Goal: Information Seeking & Learning: Learn about a topic

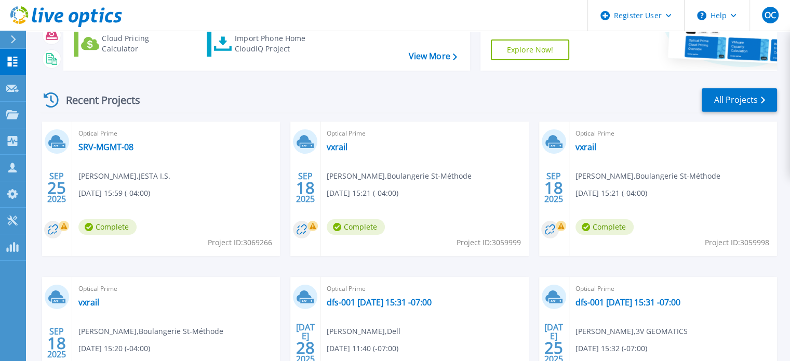
scroll to position [156, 0]
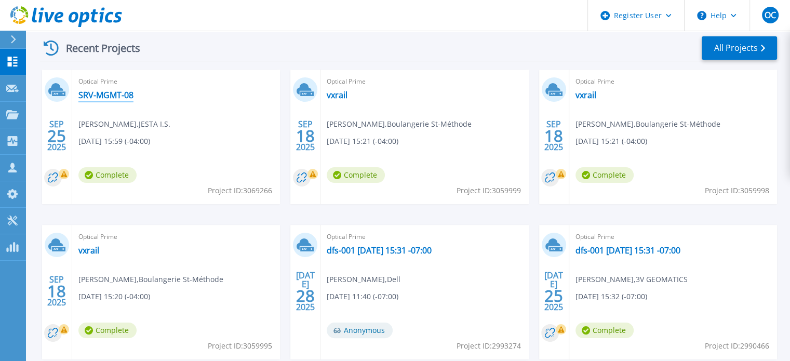
click at [118, 92] on link "SRV-MGMT-08" at bounding box center [105, 95] width 55 height 10
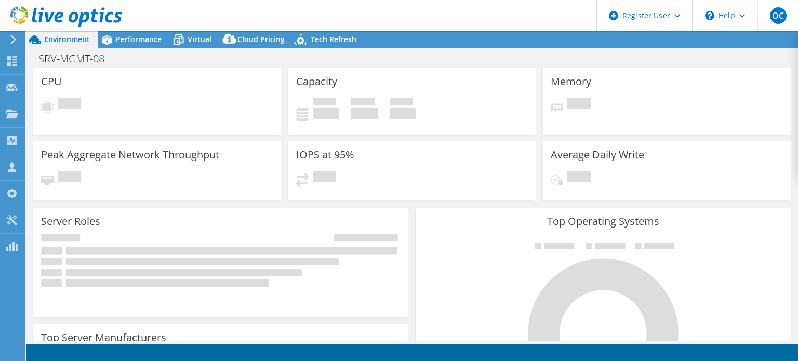
select select "[GEOGRAPHIC_DATA]"
select select "CAD"
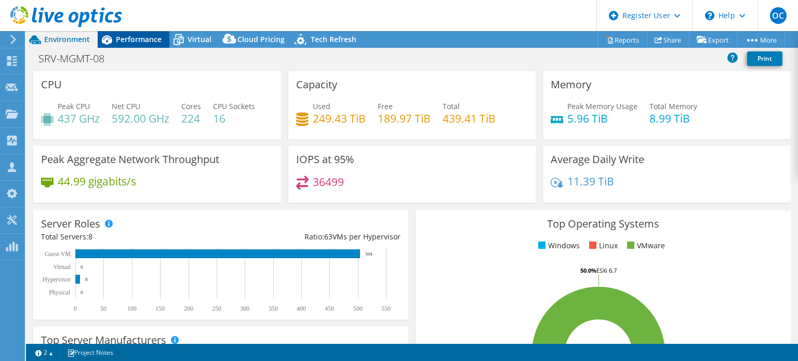
click at [133, 39] on span "Performance" at bounding box center [139, 39] width 46 height 10
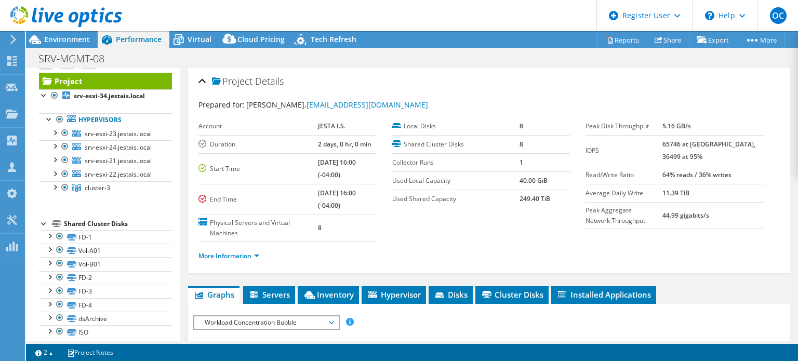
scroll to position [26, 0]
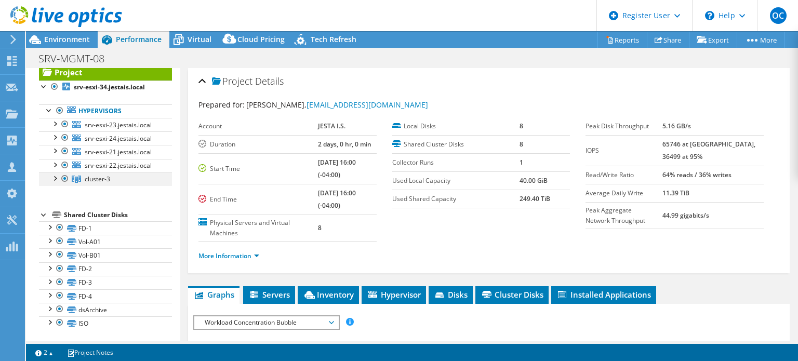
click at [52, 178] on div at bounding box center [54, 177] width 10 height 10
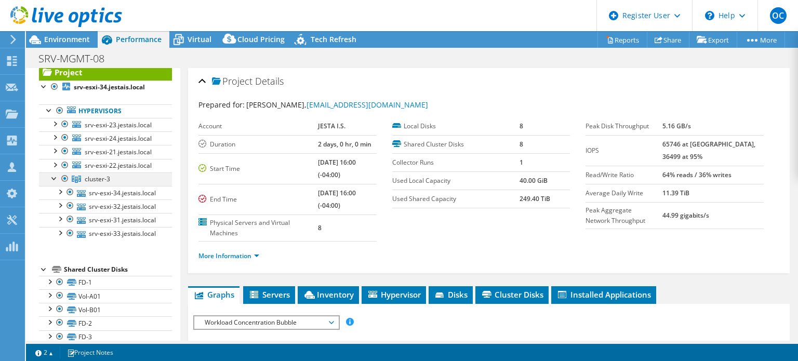
click at [52, 178] on div at bounding box center [54, 177] width 10 height 10
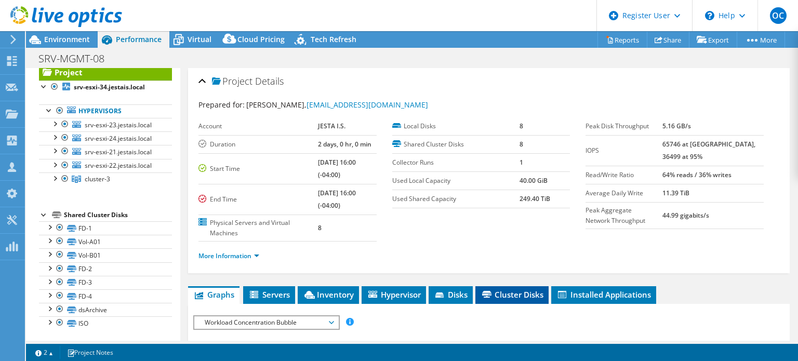
click at [523, 297] on span "Cluster Disks" at bounding box center [511, 294] width 63 height 10
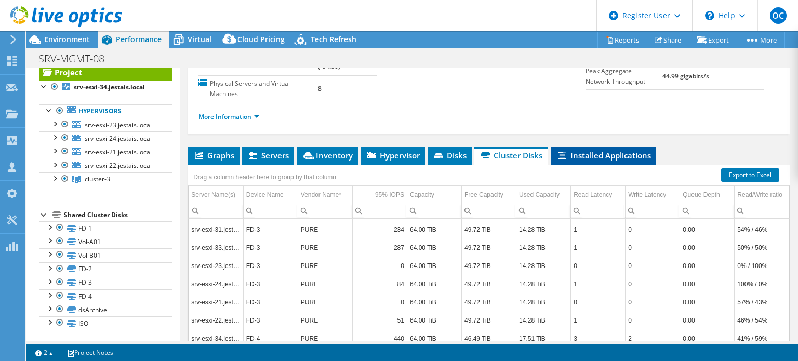
scroll to position [170, 0]
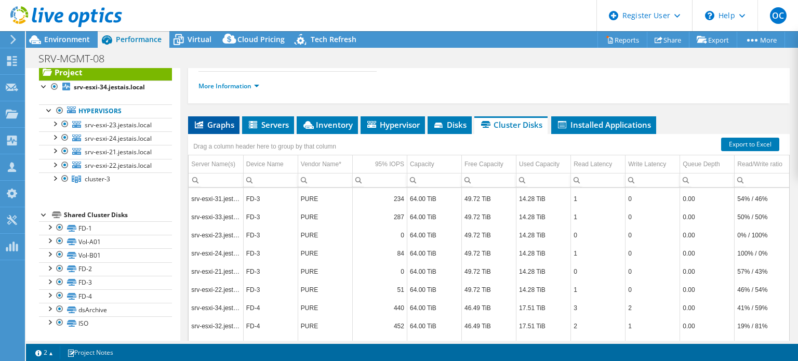
click at [213, 120] on span "Graphs" at bounding box center [213, 124] width 41 height 10
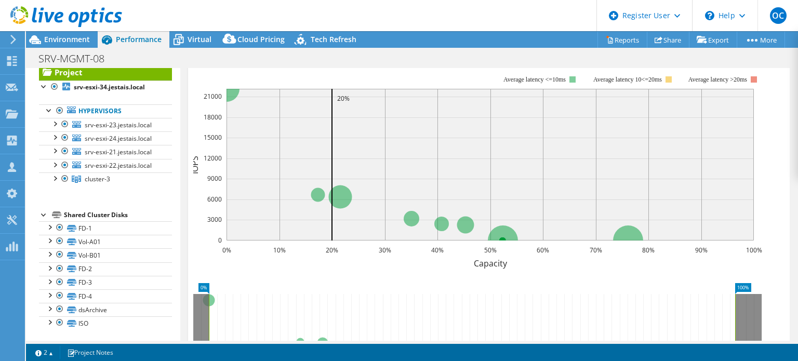
scroll to position [168, 0]
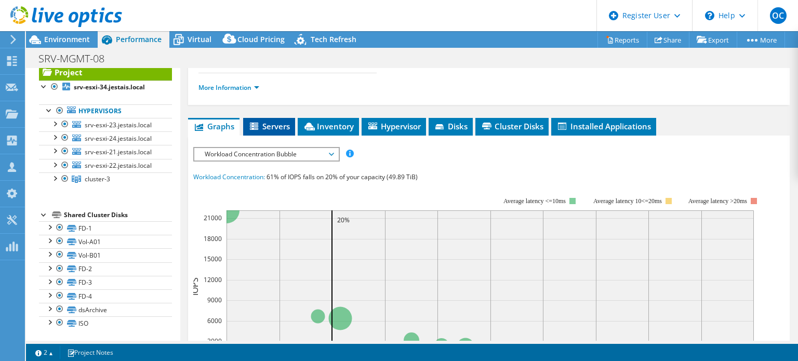
click at [272, 122] on span "Servers" at bounding box center [269, 126] width 42 height 10
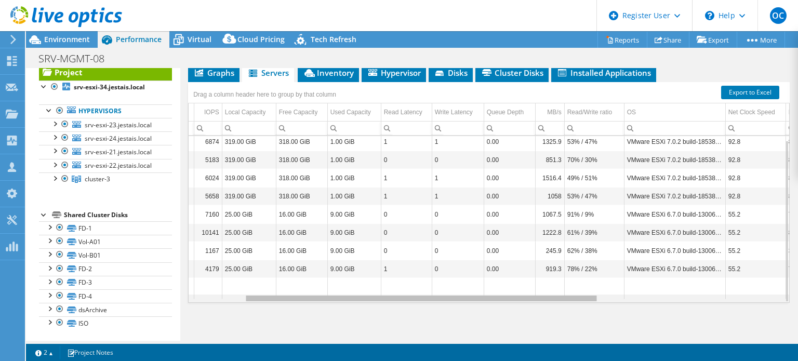
scroll to position [0, 0]
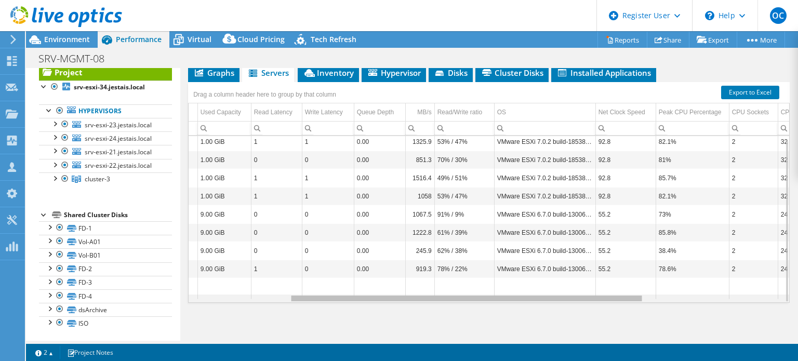
drag, startPoint x: 528, startPoint y: 296, endPoint x: 655, endPoint y: 305, distance: 127.5
click at [655, 305] on body "OC Dell User [PERSON_NAME] [PERSON_NAME][EMAIL_ADDRESS][PERSON_NAME][DOMAIN_NAM…" at bounding box center [399, 180] width 798 height 361
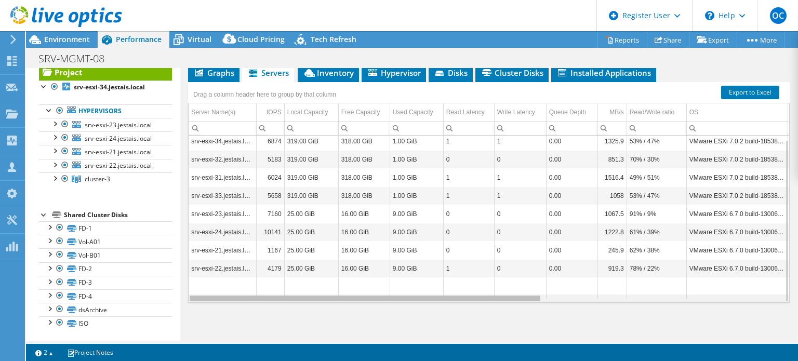
drag, startPoint x: 626, startPoint y: 296, endPoint x: 300, endPoint y: 286, distance: 326.3
click at [307, 286] on body "OC Dell User [PERSON_NAME] [PERSON_NAME][EMAIL_ADDRESS][PERSON_NAME][DOMAIN_NAM…" at bounding box center [399, 180] width 798 height 361
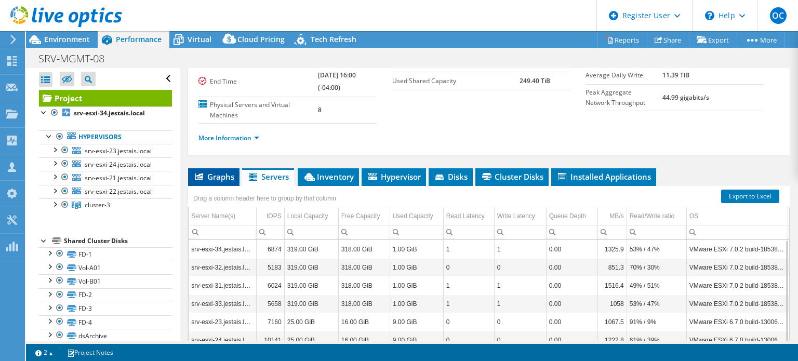
click at [222, 176] on span "Graphs" at bounding box center [213, 176] width 41 height 10
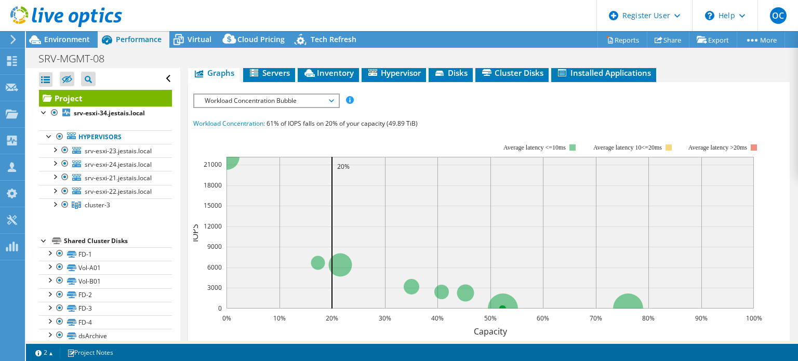
click at [326, 96] on span "Workload Concentration Bubble" at bounding box center [265, 101] width 133 height 12
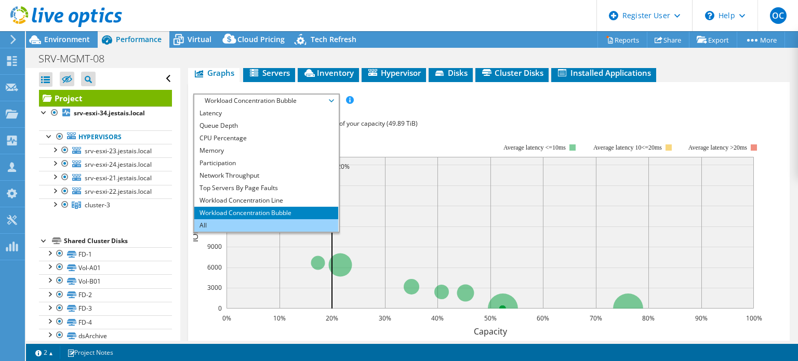
click at [293, 220] on li "All" at bounding box center [266, 225] width 144 height 12
